Goal: Task Accomplishment & Management: Manage account settings

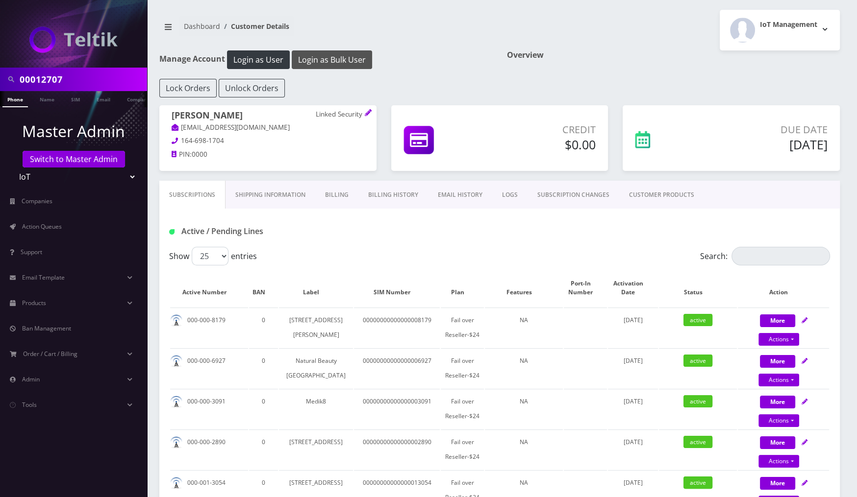
click at [349, 62] on button "Login as Bulk User" at bounding box center [332, 59] width 80 height 19
click at [645, 186] on link "CUSTOMER PRODUCTS" at bounding box center [661, 195] width 85 height 28
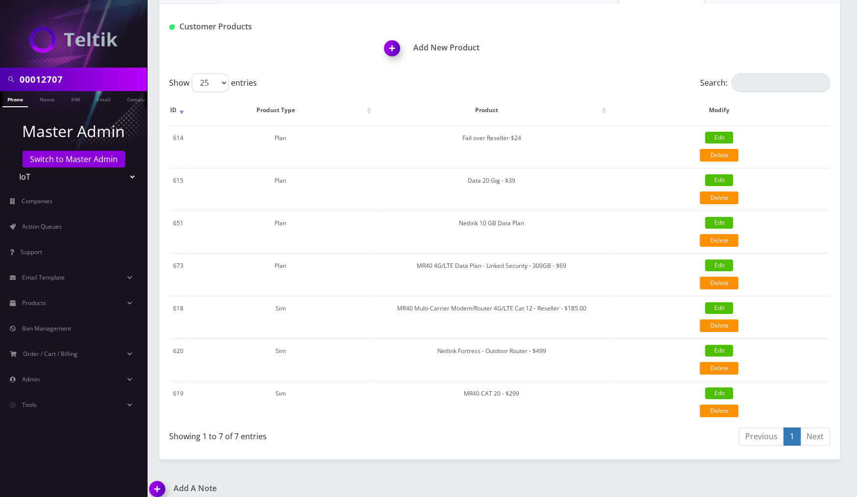
scroll to position [208, 0]
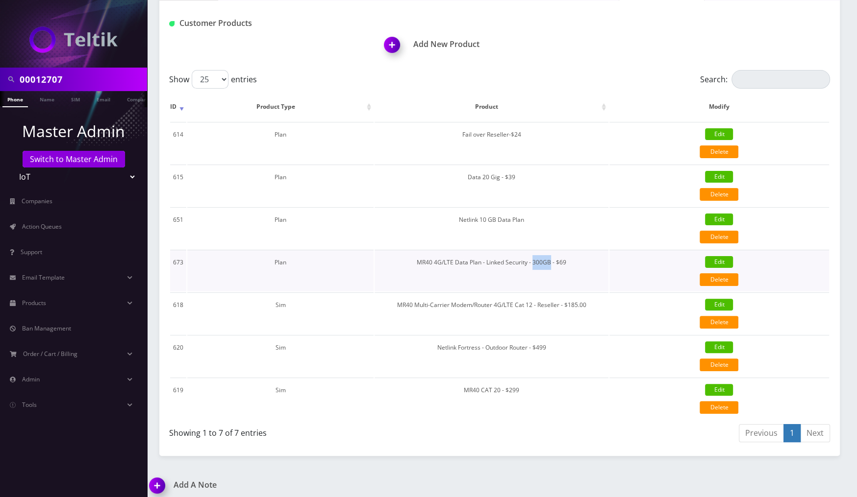
drag, startPoint x: 536, startPoint y: 259, endPoint x: 552, endPoint y: 260, distance: 16.7
click at [552, 260] on td "MR40 4G/LTE Data Plan - Linked Security - 300GB - $69" at bounding box center [491, 271] width 234 height 42
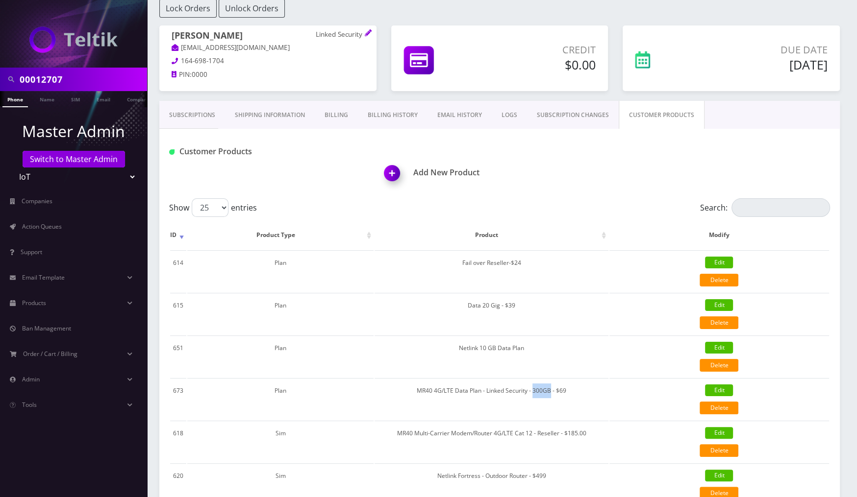
scroll to position [0, 0]
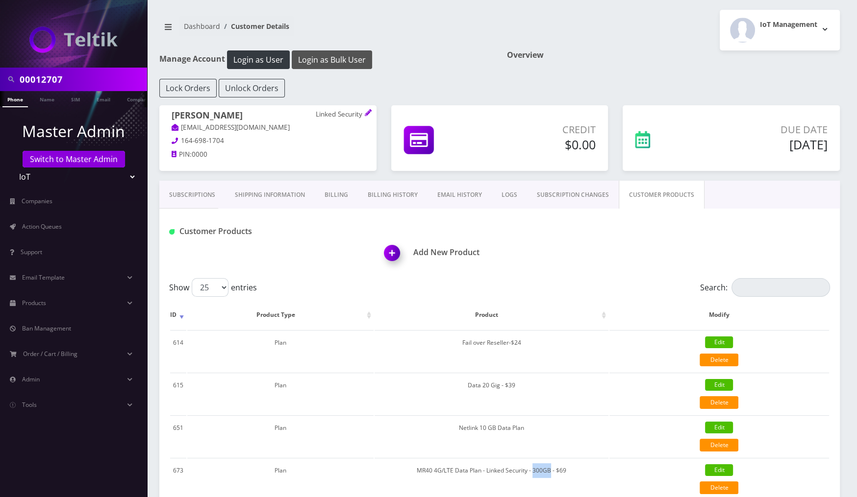
click at [333, 55] on button "Login as Bulk User" at bounding box center [332, 59] width 80 height 19
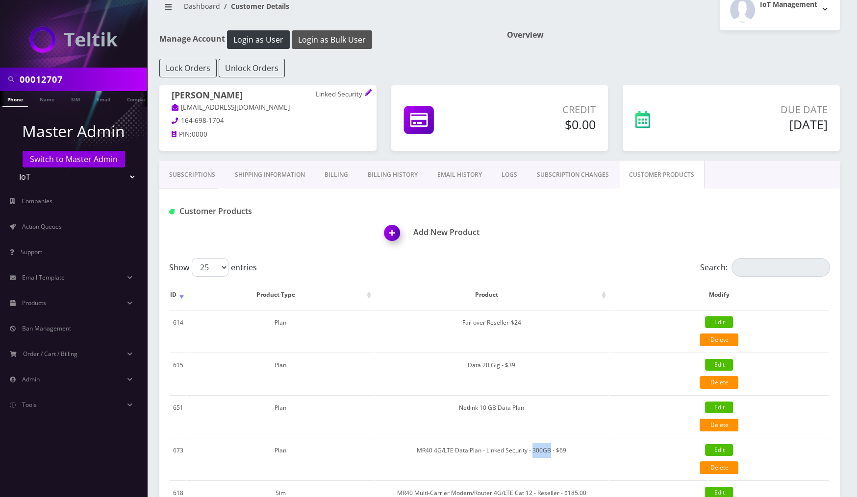
scroll to position [24, 0]
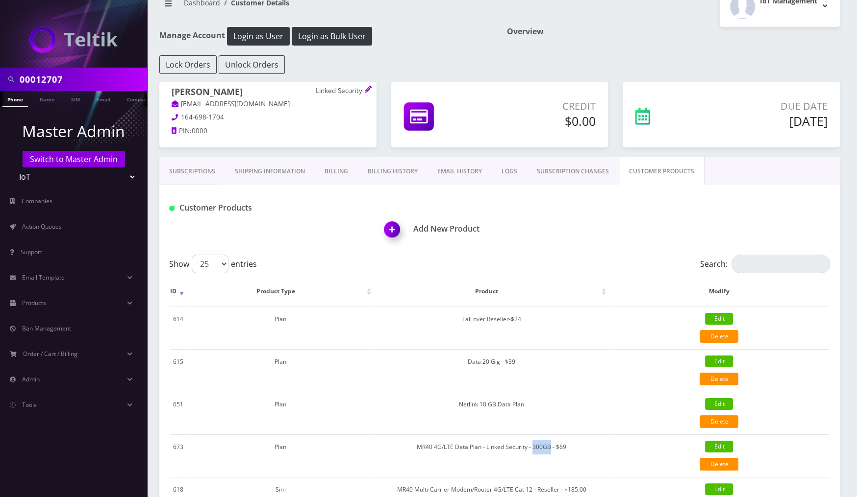
click at [180, 165] on link "Subscriptions" at bounding box center [192, 171] width 66 height 28
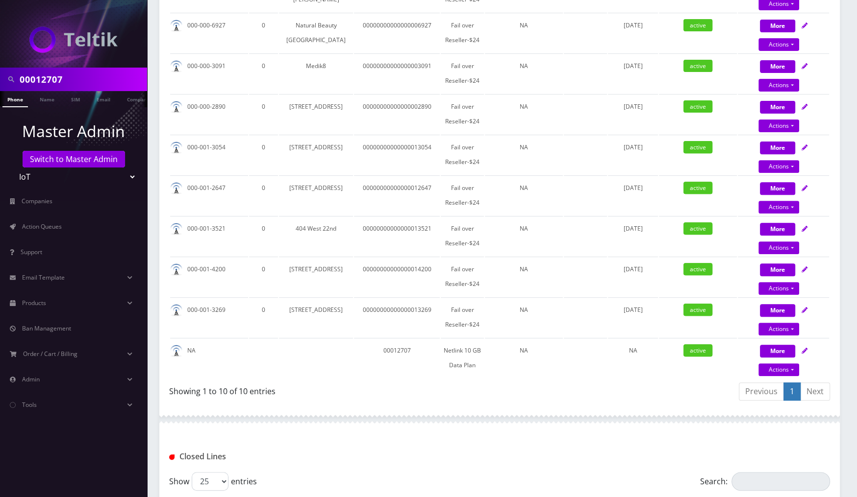
scroll to position [358, 0]
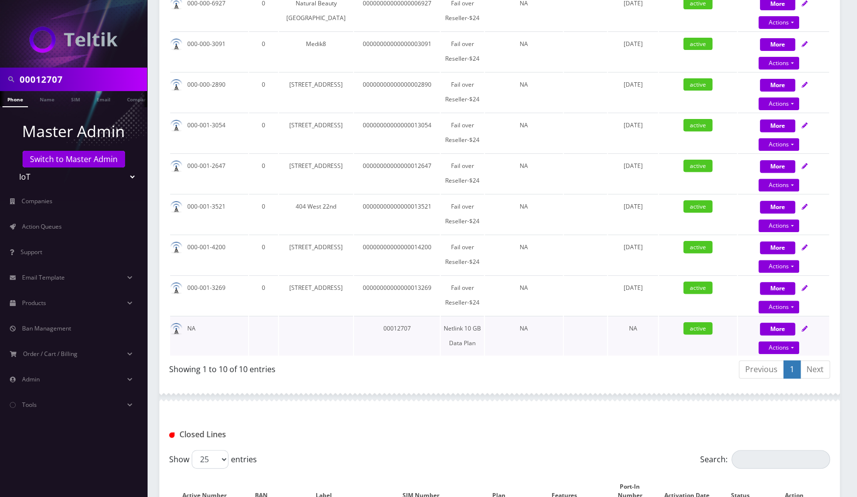
click at [802, 332] on icon at bounding box center [804, 329] width 6 height 6
select select "MR40 CAT 20 - $299"
select select "350"
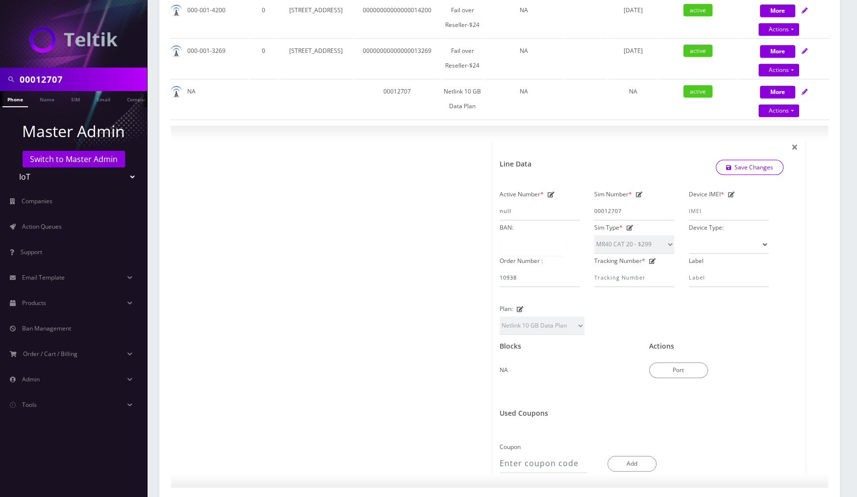
scroll to position [527, 0]
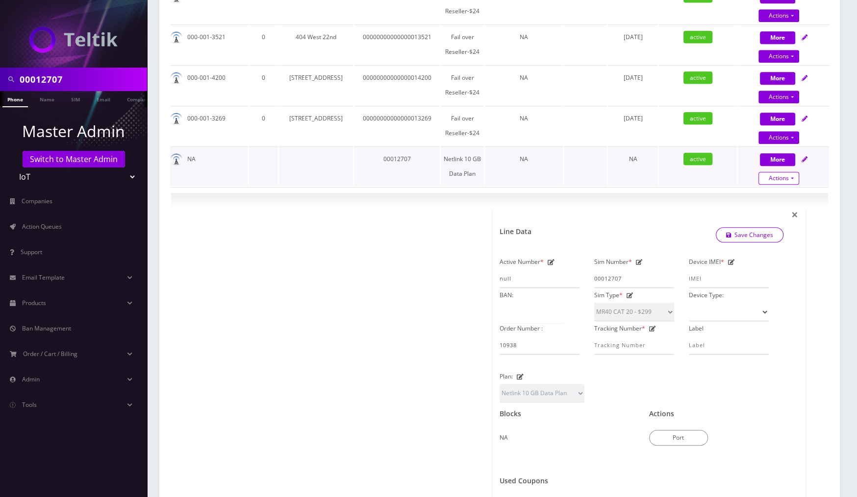
click at [790, 185] on link "Actions" at bounding box center [778, 178] width 41 height 13
select select "MR40 CAT 20 - $299"
select select "350"
click at [775, 204] on link "Close" at bounding box center [791, 197] width 91 height 15
type input "[DATE]"
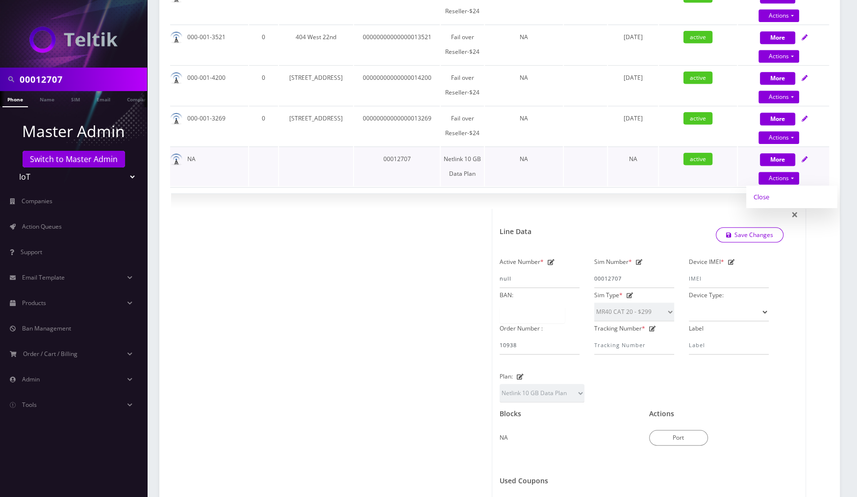
select select "MR40 CAT 20 - $299"
select select "350"
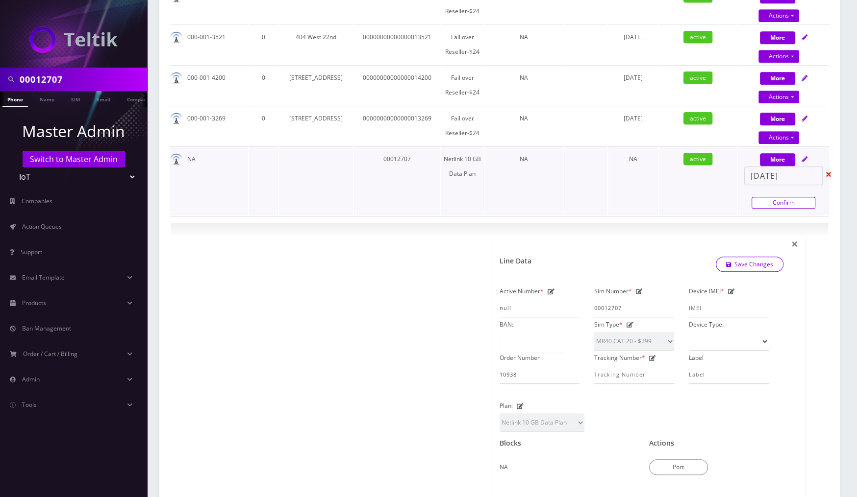
click at [784, 209] on link "Confirm" at bounding box center [783, 203] width 64 height 12
select select "MR40 CAT 20 - $299"
select select "350"
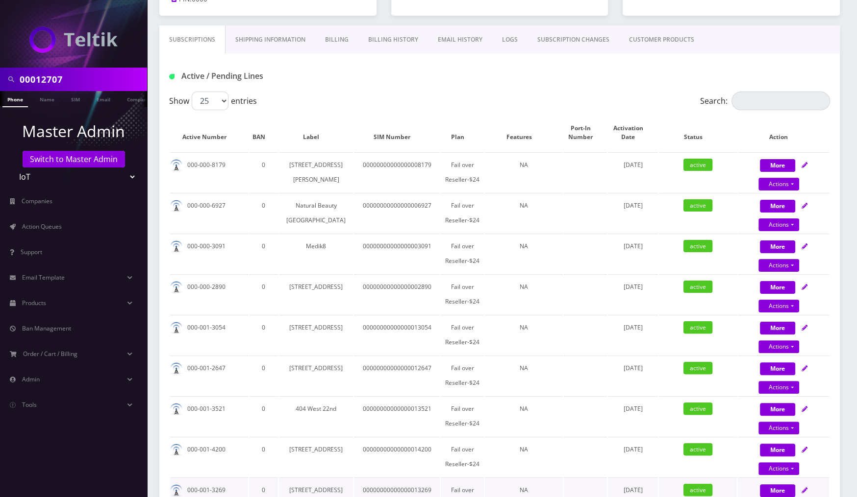
scroll to position [0, 0]
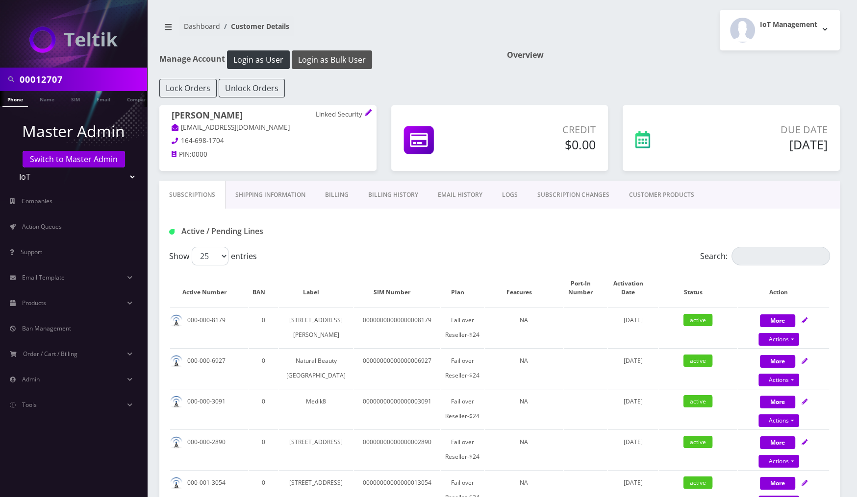
click at [336, 64] on button "Login as Bulk User" at bounding box center [332, 59] width 80 height 19
